Goal: Task Accomplishment & Management: Use online tool/utility

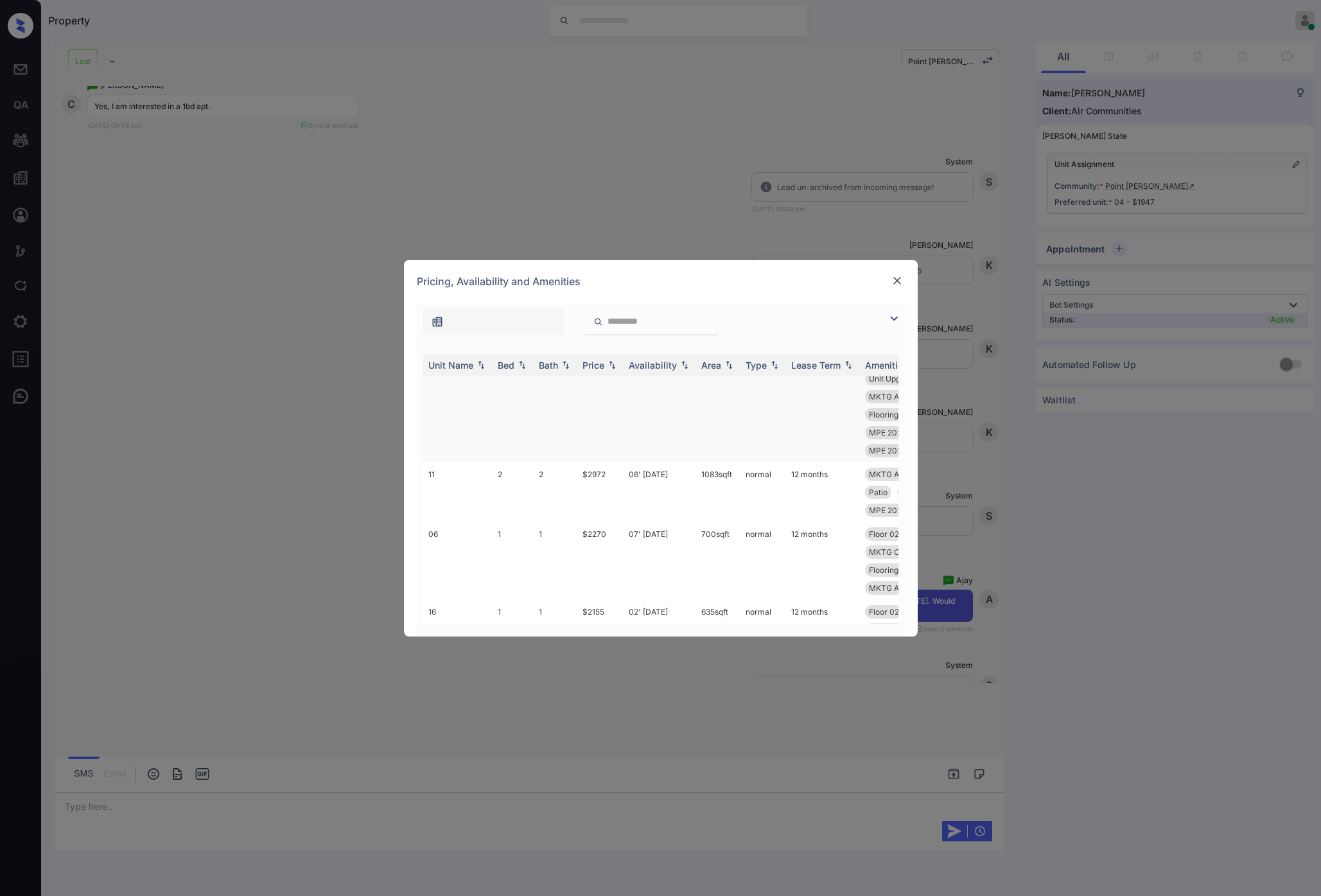
scroll to position [282, 0]
click at [599, 365] on div "Price" at bounding box center [593, 365] width 22 height 11
drag, startPoint x: 613, startPoint y: 365, endPoint x: 714, endPoint y: 524, distance: 188.4
click at [613, 365] on img at bounding box center [612, 365] width 13 height 10
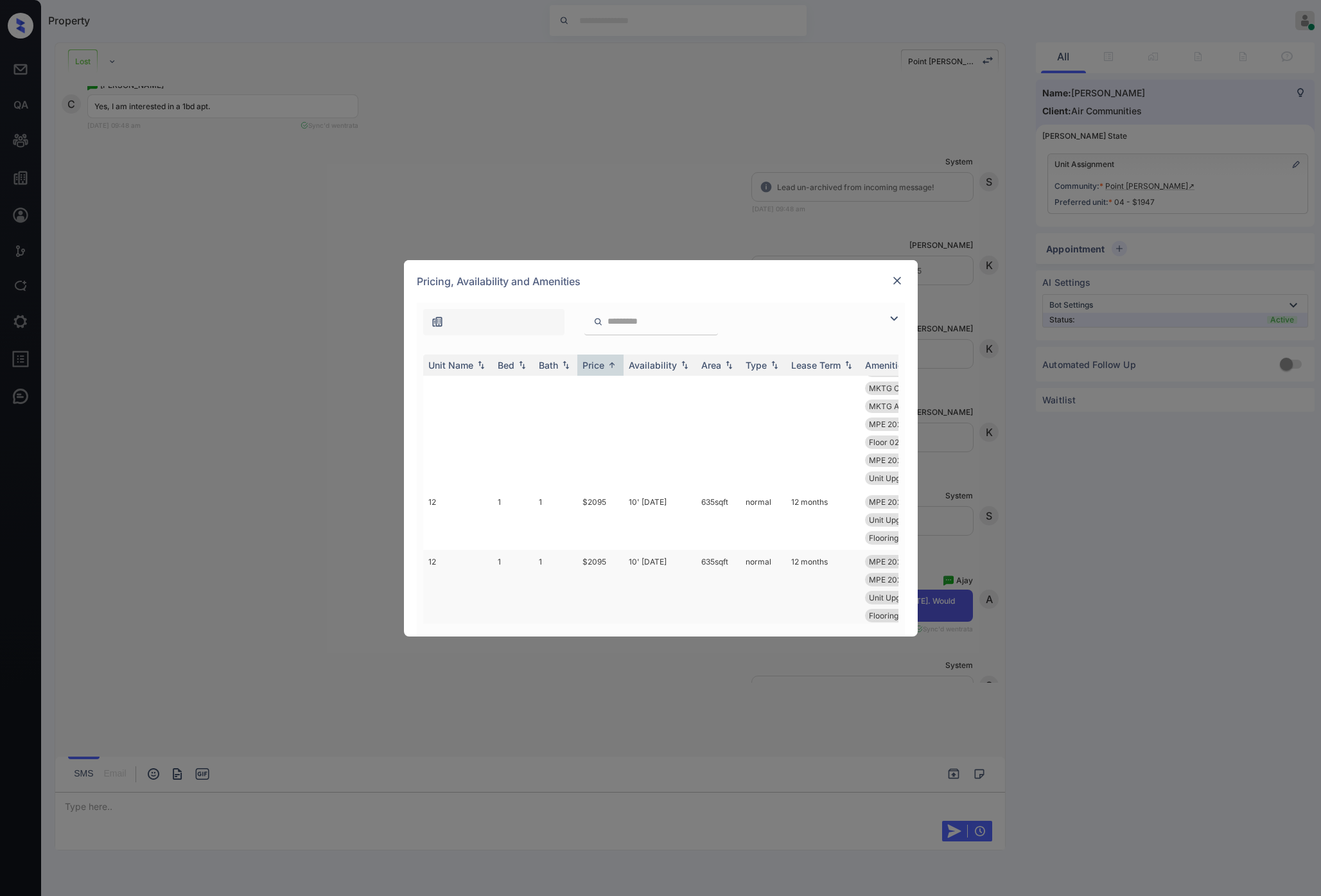
scroll to position [2304, 0]
click at [899, 283] on img at bounding box center [897, 280] width 13 height 13
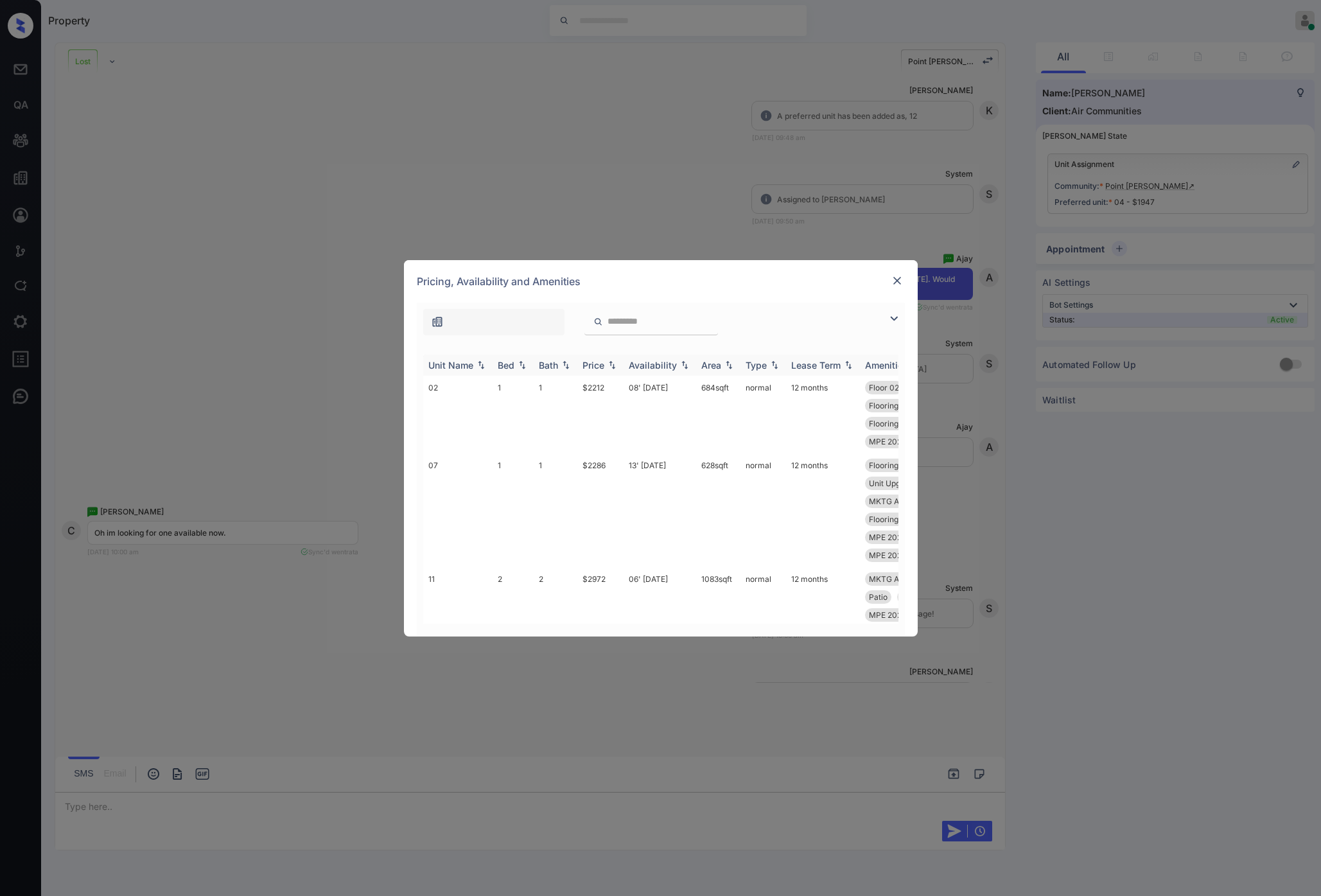
click at [601, 365] on div "Price" at bounding box center [593, 365] width 22 height 11
click at [604, 364] on div "Price" at bounding box center [593, 365] width 22 height 11
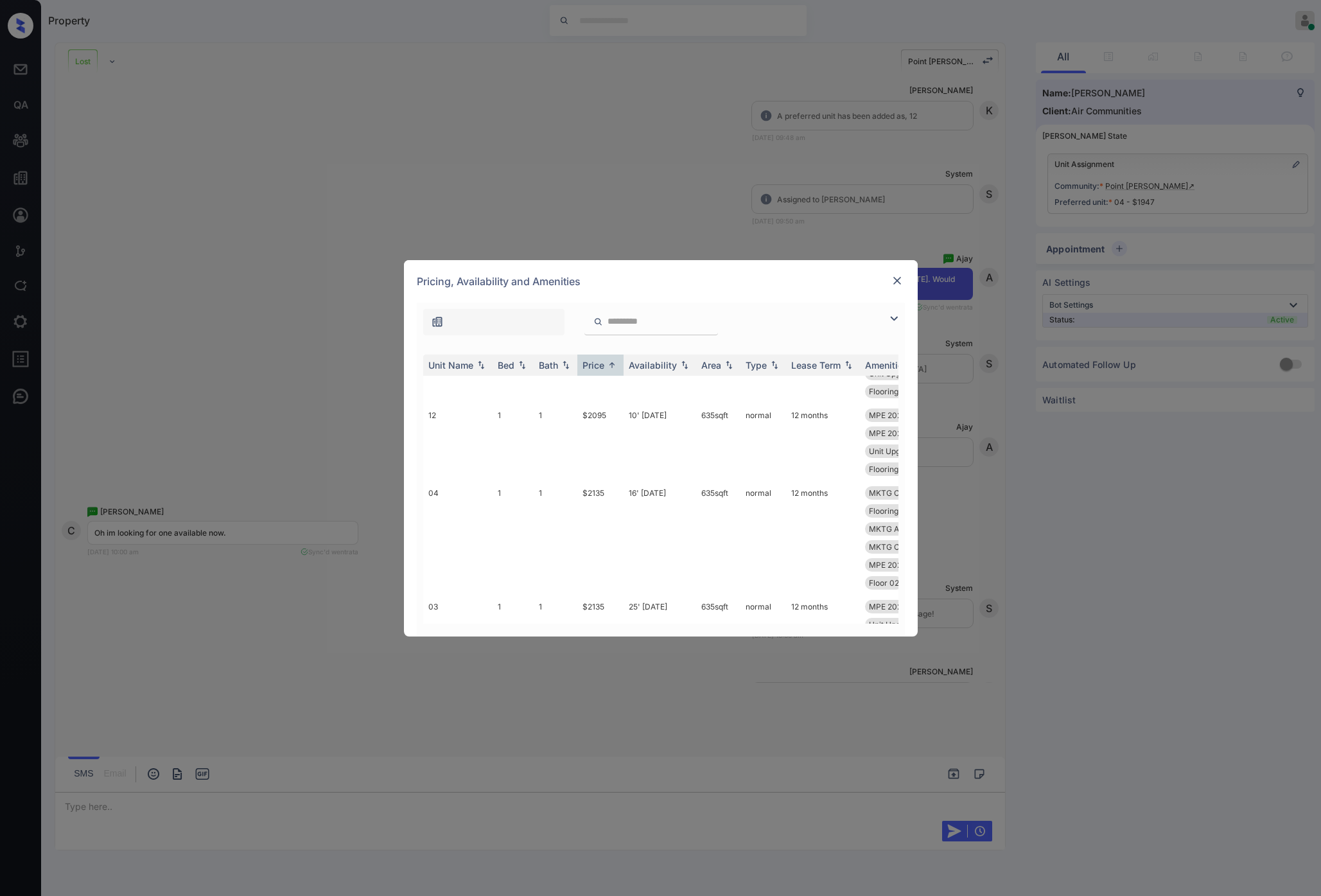
scroll to position [2388, 0]
click at [895, 287] on img at bounding box center [897, 280] width 13 height 13
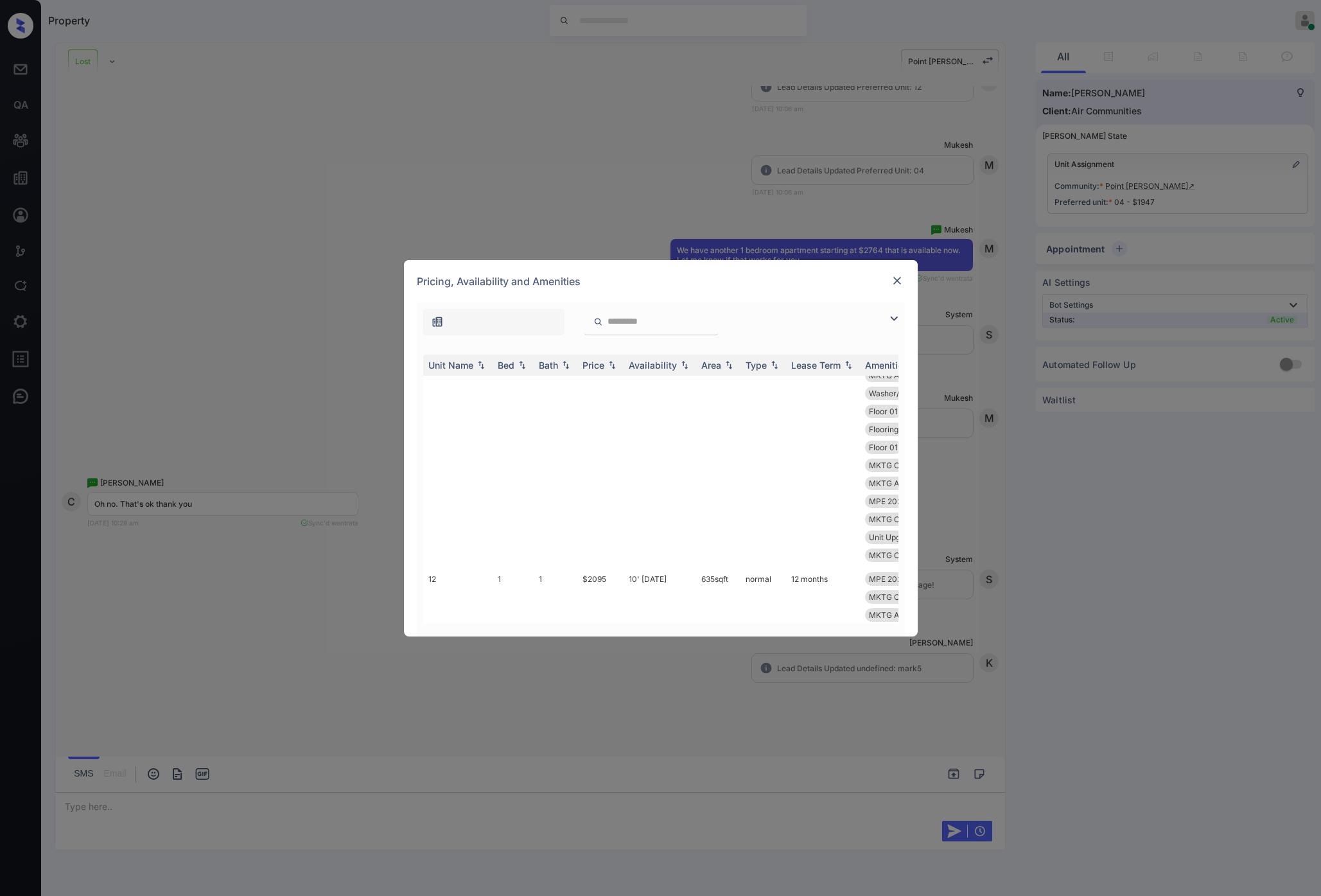
scroll to position [6686, 0]
click at [601, 368] on div "Price" at bounding box center [593, 365] width 22 height 11
click at [902, 284] on img at bounding box center [897, 280] width 13 height 13
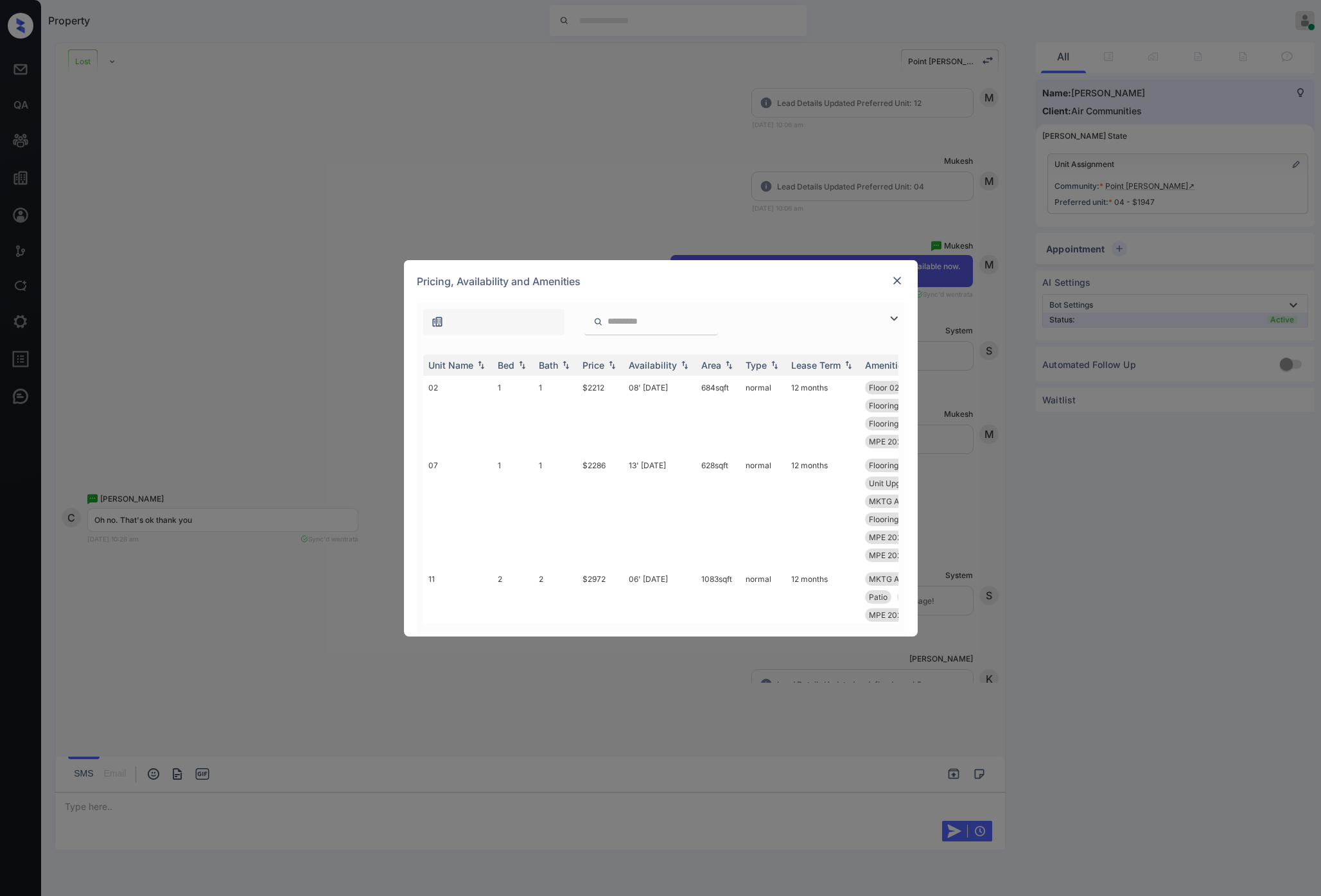
scroll to position [512, 0]
drag, startPoint x: 454, startPoint y: 368, endPoint x: 566, endPoint y: 450, distance: 138.8
click at [454, 368] on div "Unit Name" at bounding box center [450, 365] width 45 height 11
click at [472, 371] on th "Unit Name" at bounding box center [458, 365] width 70 height 21
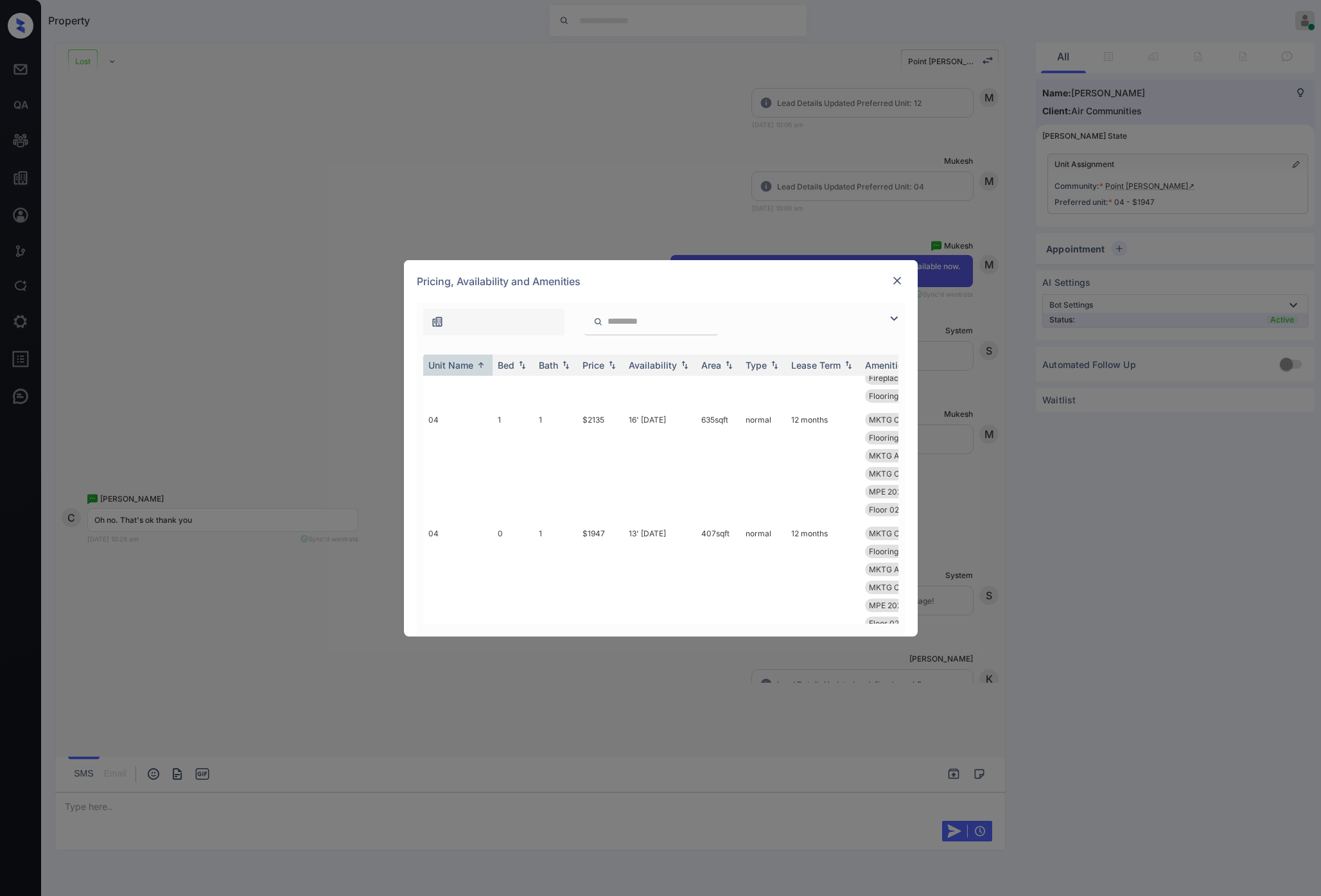
scroll to position [8413, 0]
click at [891, 280] on img at bounding box center [897, 280] width 13 height 13
